Goal: Navigation & Orientation: Find specific page/section

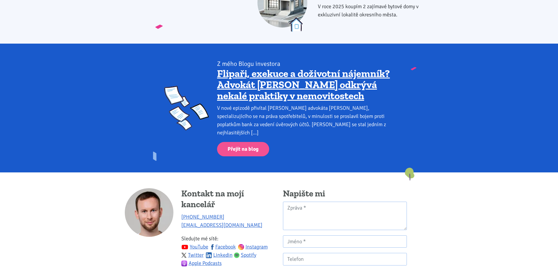
scroll to position [817, 0]
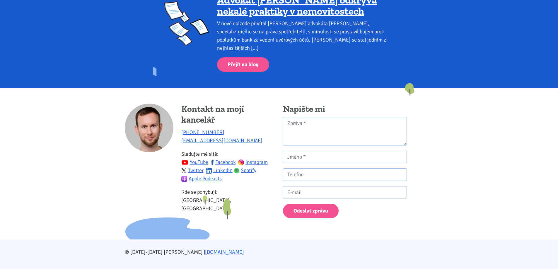
click at [214, 189] on p "Kde se pohybuji: Ústecký kraj, [GEOGRAPHIC_DATA]" at bounding box center [228, 200] width 94 height 25
drag, startPoint x: 231, startPoint y: 203, endPoint x: 256, endPoint y: 204, distance: 25.5
click at [256, 204] on div "Kontakt na mojí kancelář +420 774 923 321 info@tk1.cz Sledujte mé sítě: YouTube…" at bounding box center [200, 161] width 158 height 115
click at [233, 203] on div "Kontakt na mojí kancelář +420 774 923 321 info@tk1.cz Sledujte mé sítě: YouTube…" at bounding box center [200, 161] width 158 height 115
drag, startPoint x: 223, startPoint y: 205, endPoint x: 277, endPoint y: 182, distance: 58.5
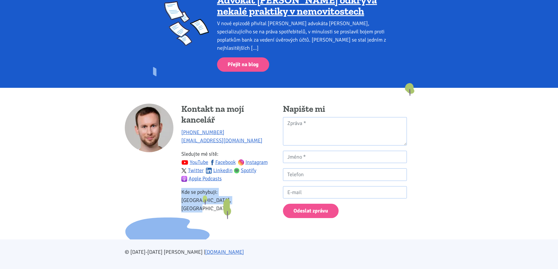
click at [277, 182] on div "Kontakt na mojí kancelář +420 774 923 321 info@tk1.cz Sledujte mé sítě: YouTube…" at bounding box center [200, 161] width 158 height 115
click at [140, 181] on div at bounding box center [149, 161] width 49 height 114
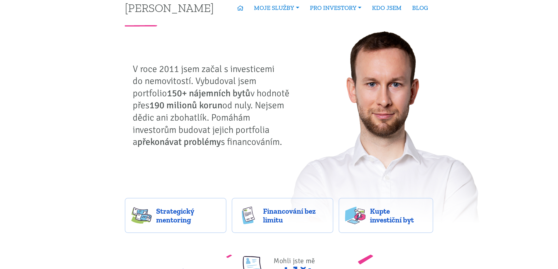
scroll to position [0, 0]
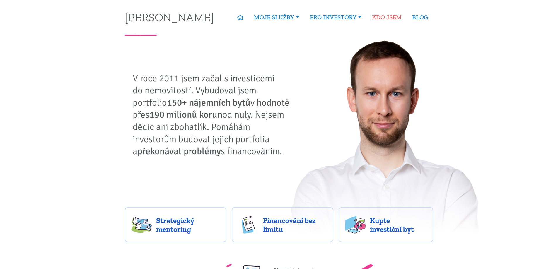
click at [395, 21] on link "KDO JSEM" at bounding box center [387, 17] width 40 height 13
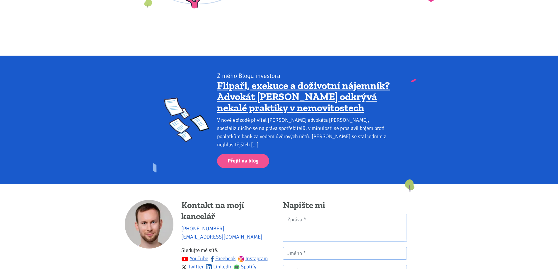
scroll to position [498, 0]
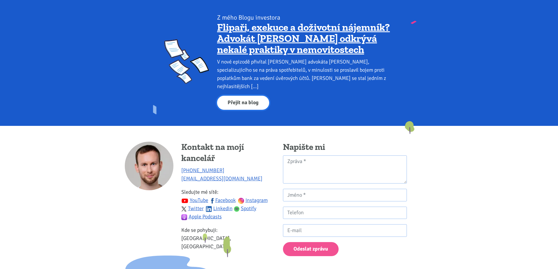
click at [249, 96] on link "Přejít na blog" at bounding box center [243, 103] width 52 height 14
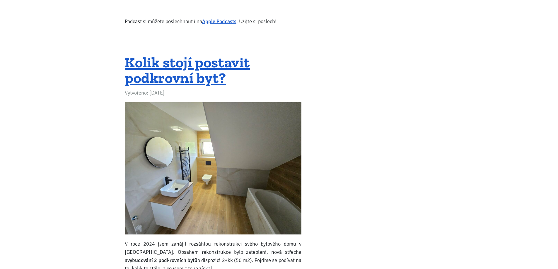
scroll to position [557, 0]
